Goal: Complete application form

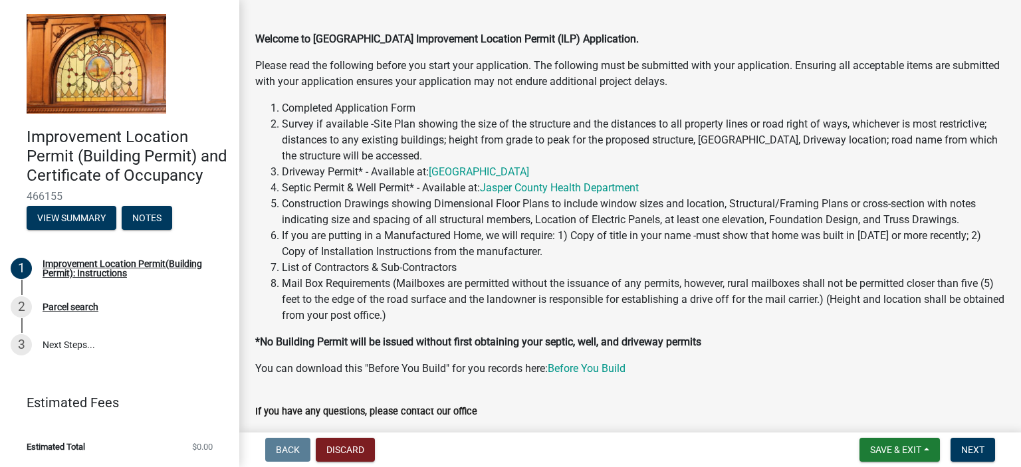
scroll to position [69, 0]
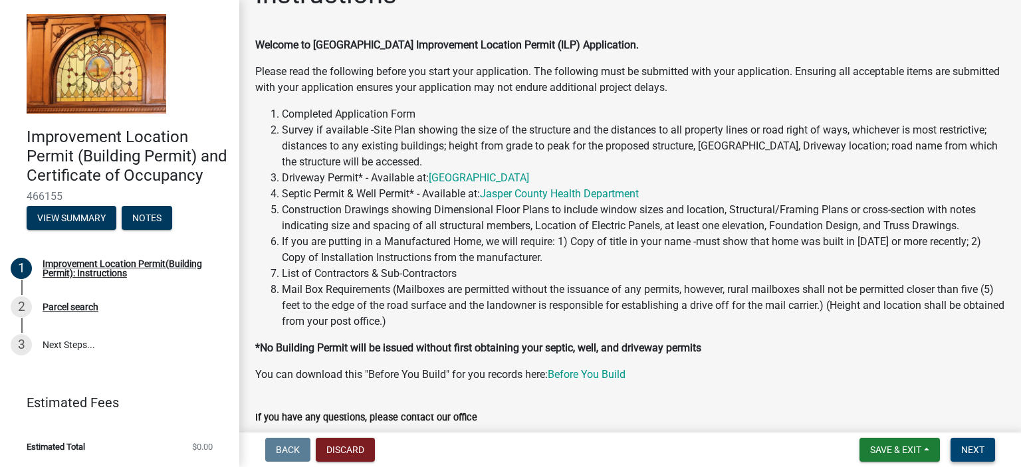
click at [968, 451] on span "Next" at bounding box center [972, 450] width 23 height 11
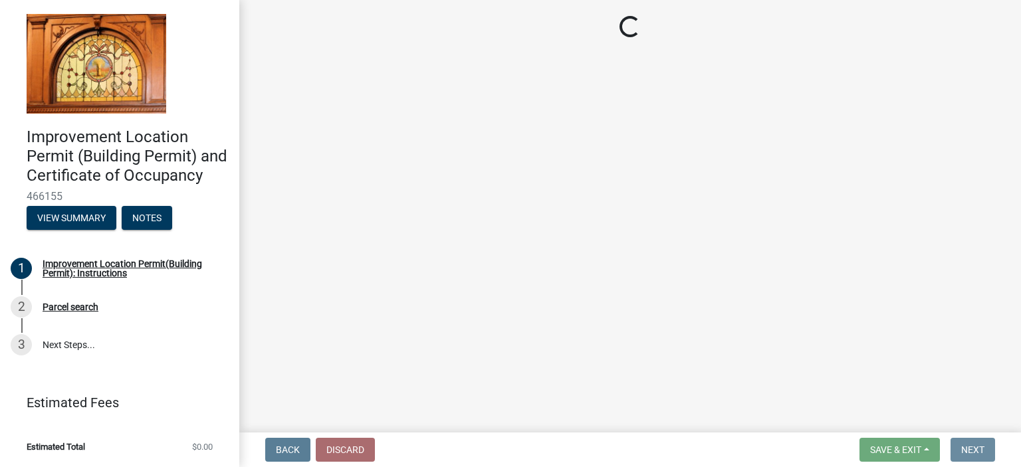
scroll to position [0, 0]
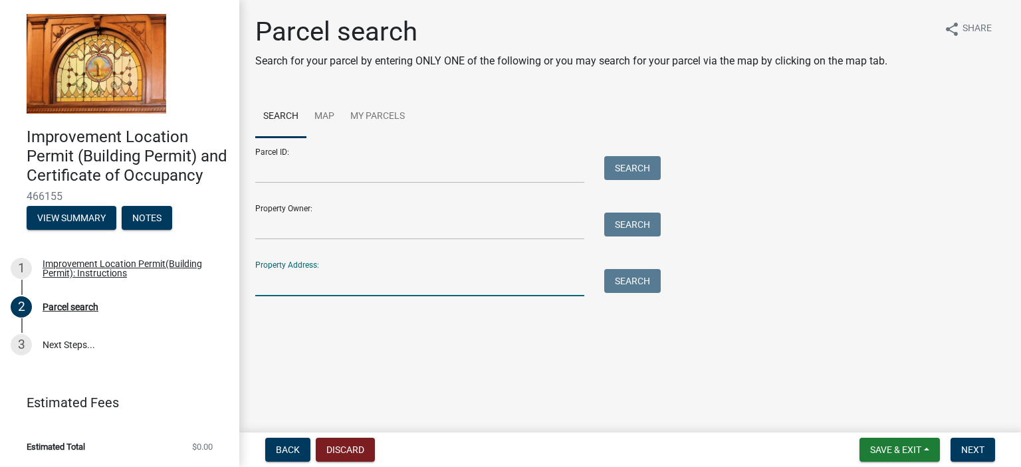
click at [314, 288] on input "Property Address:" at bounding box center [419, 282] width 329 height 27
click at [608, 289] on button "Search" at bounding box center [632, 281] width 56 height 24
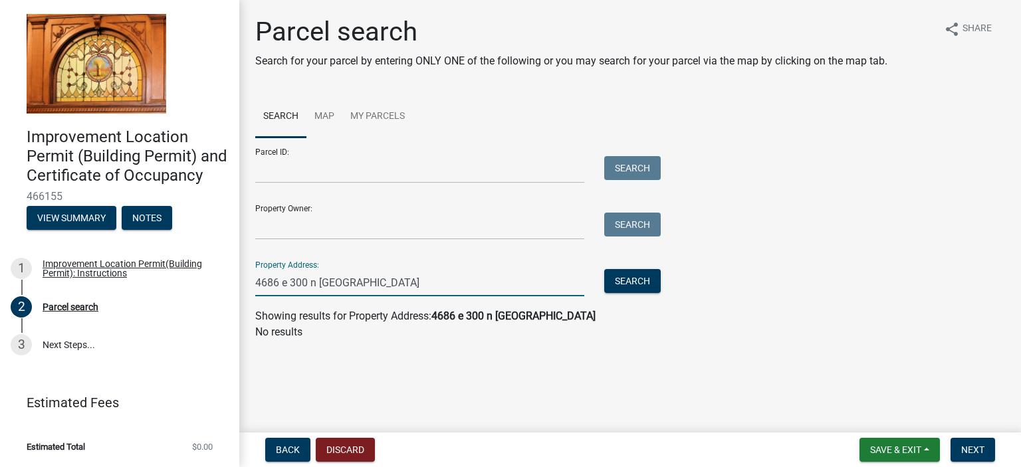
click at [388, 282] on input "4686 e 300 n medaryville" at bounding box center [419, 282] width 329 height 27
type input "4686 e 300 n"
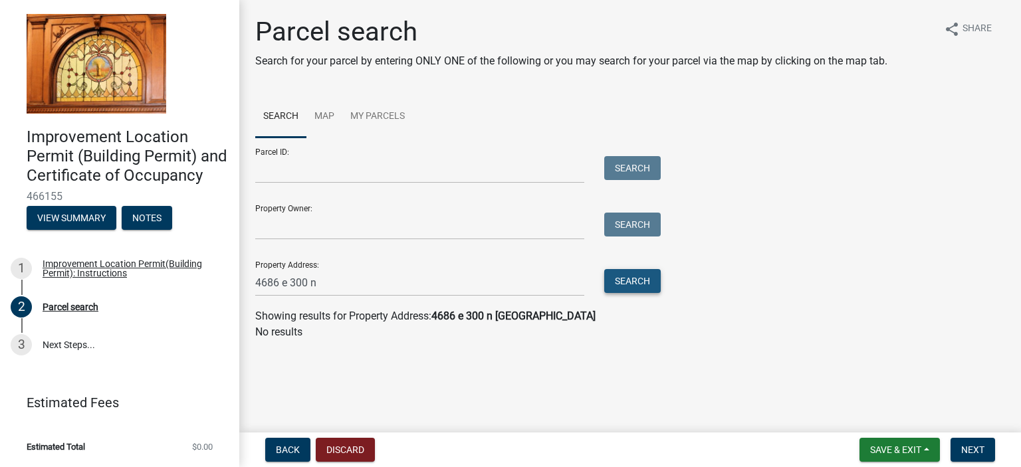
click at [632, 283] on button "Search" at bounding box center [632, 281] width 56 height 24
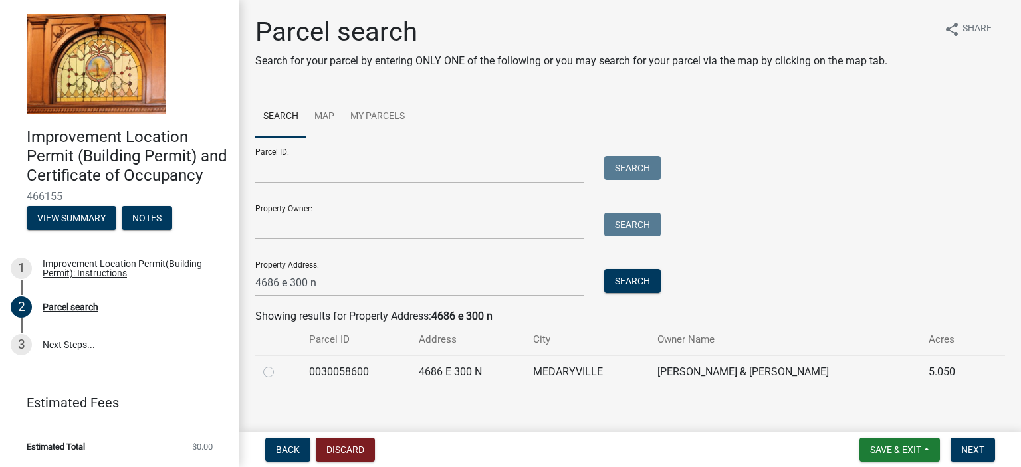
click at [279, 364] on label at bounding box center [279, 364] width 0 height 0
click at [279, 371] on input "radio" at bounding box center [283, 368] width 9 height 9
radio input "true"
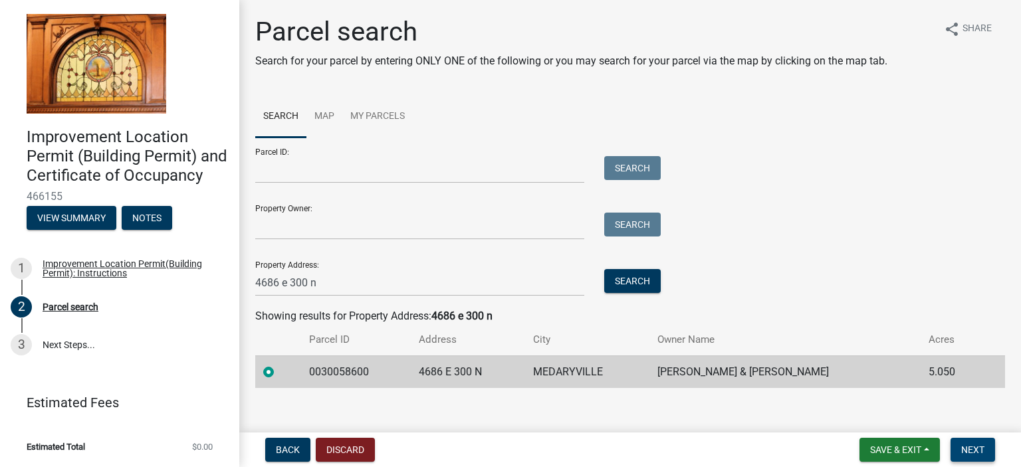
click at [973, 449] on span "Next" at bounding box center [972, 450] width 23 height 11
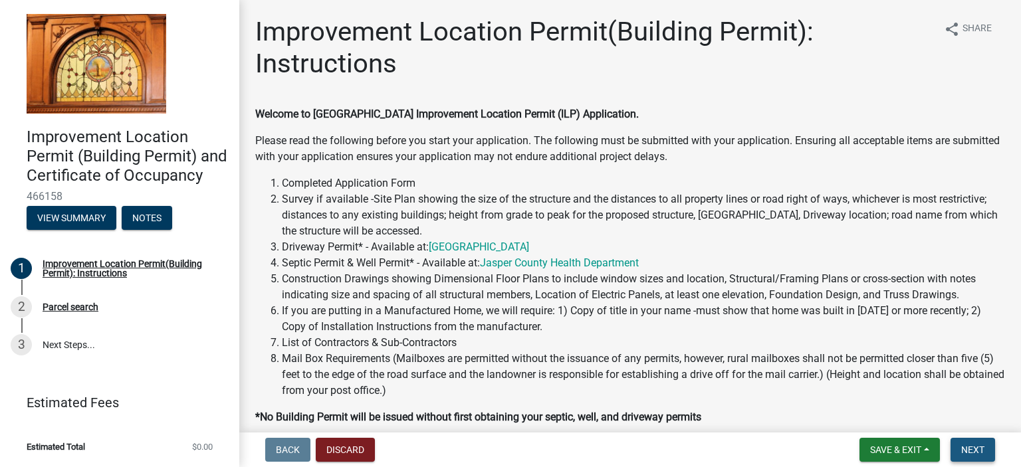
click at [972, 449] on span "Next" at bounding box center [972, 450] width 23 height 11
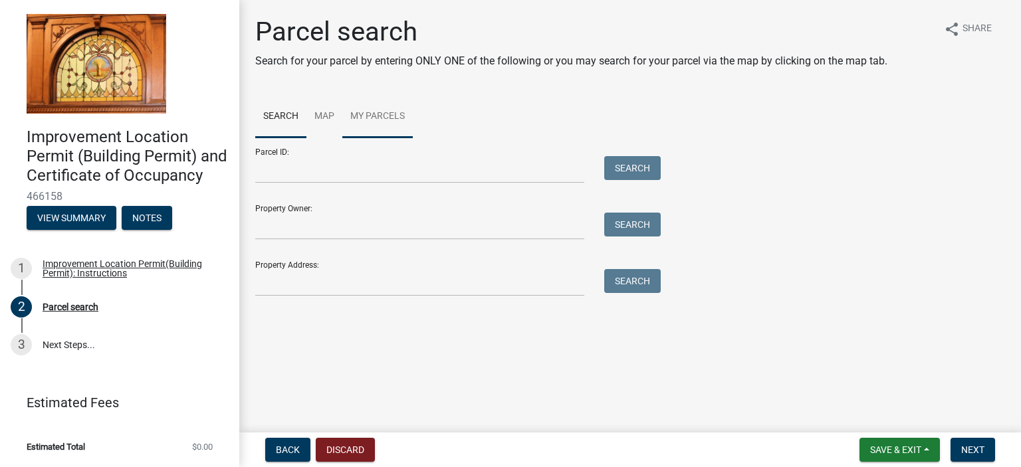
click at [391, 116] on link "My Parcels" at bounding box center [377, 117] width 70 height 43
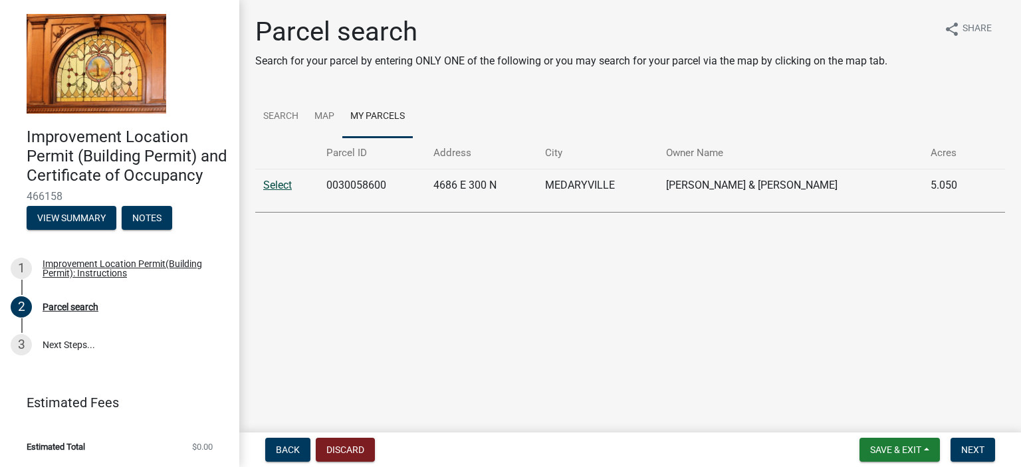
click at [276, 185] on link "Select" at bounding box center [277, 185] width 29 height 13
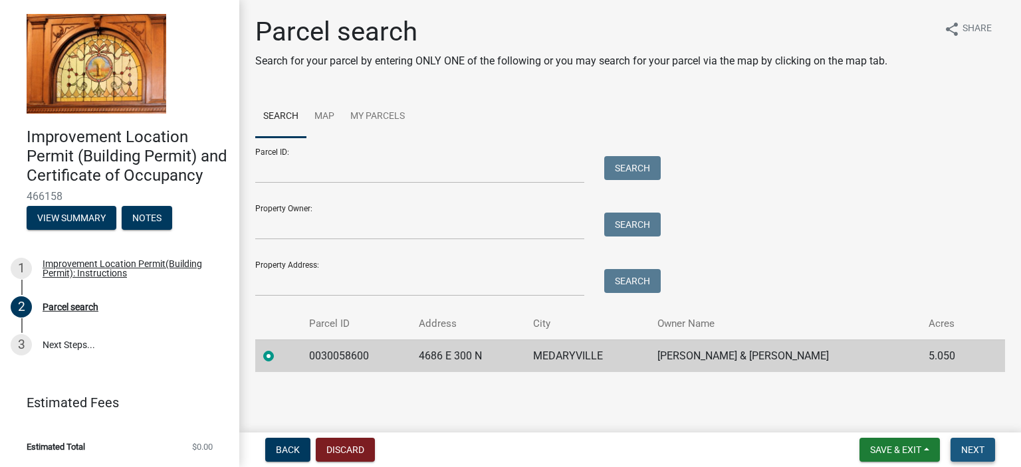
click at [984, 452] on button "Next" at bounding box center [972, 450] width 45 height 24
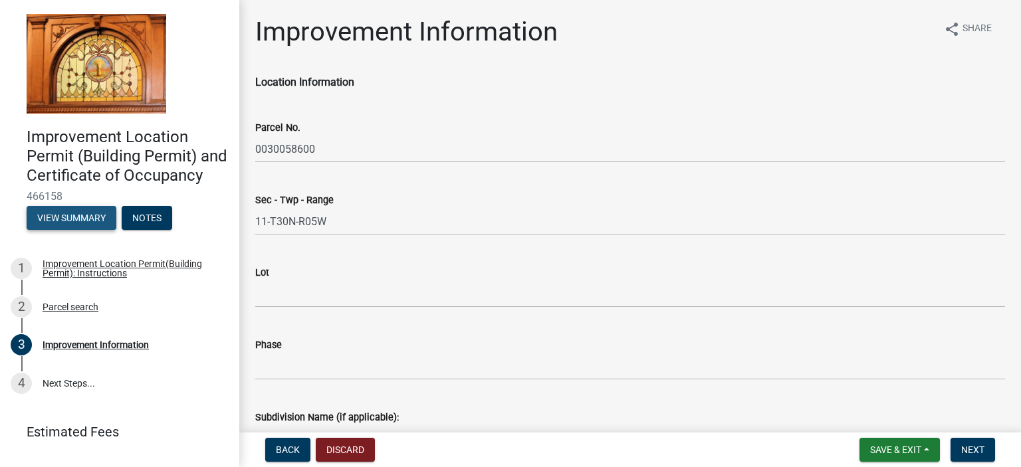
click at [54, 230] on button "View Summary" at bounding box center [72, 218] width 90 height 24
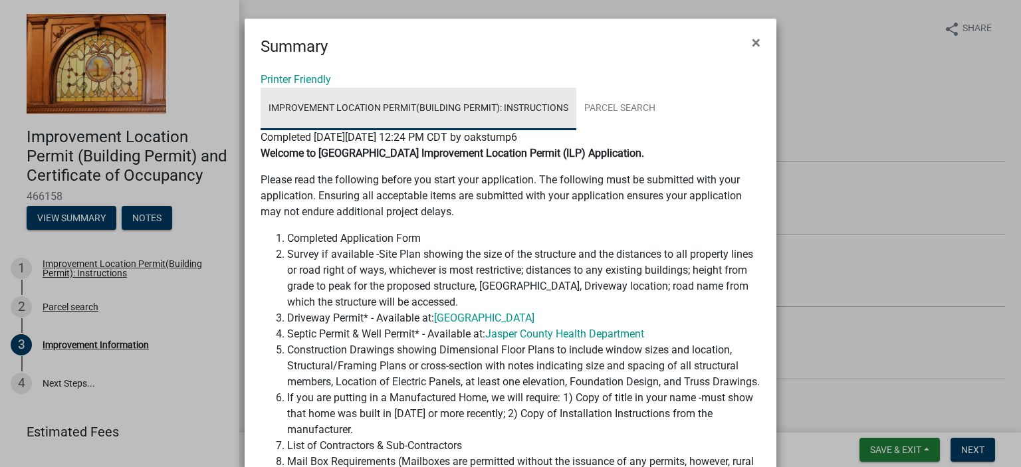
click at [473, 107] on link "Improvement Location Permit(Building Permit): Instructions" at bounding box center [419, 109] width 316 height 43
